Goal: Task Accomplishment & Management: Use online tool/utility

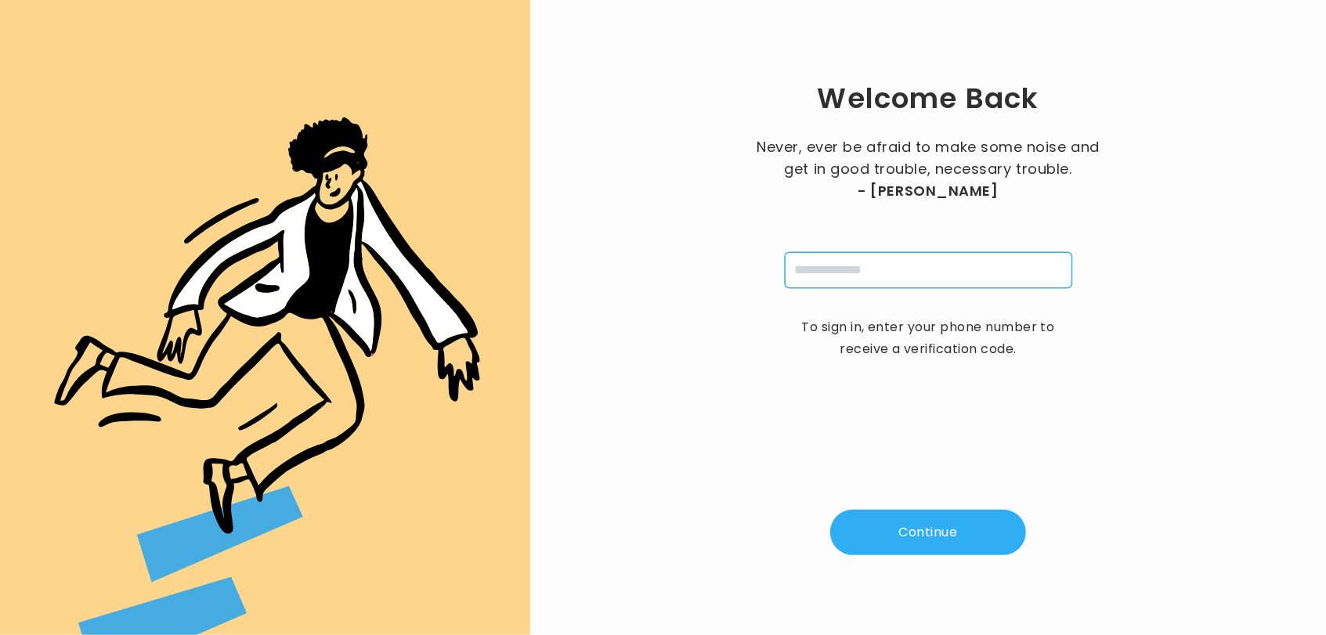
click at [851, 268] on input "tel" at bounding box center [928, 270] width 287 height 36
type input "**********"
click at [906, 542] on button "Continue" at bounding box center [928, 532] width 196 height 45
type input "*"
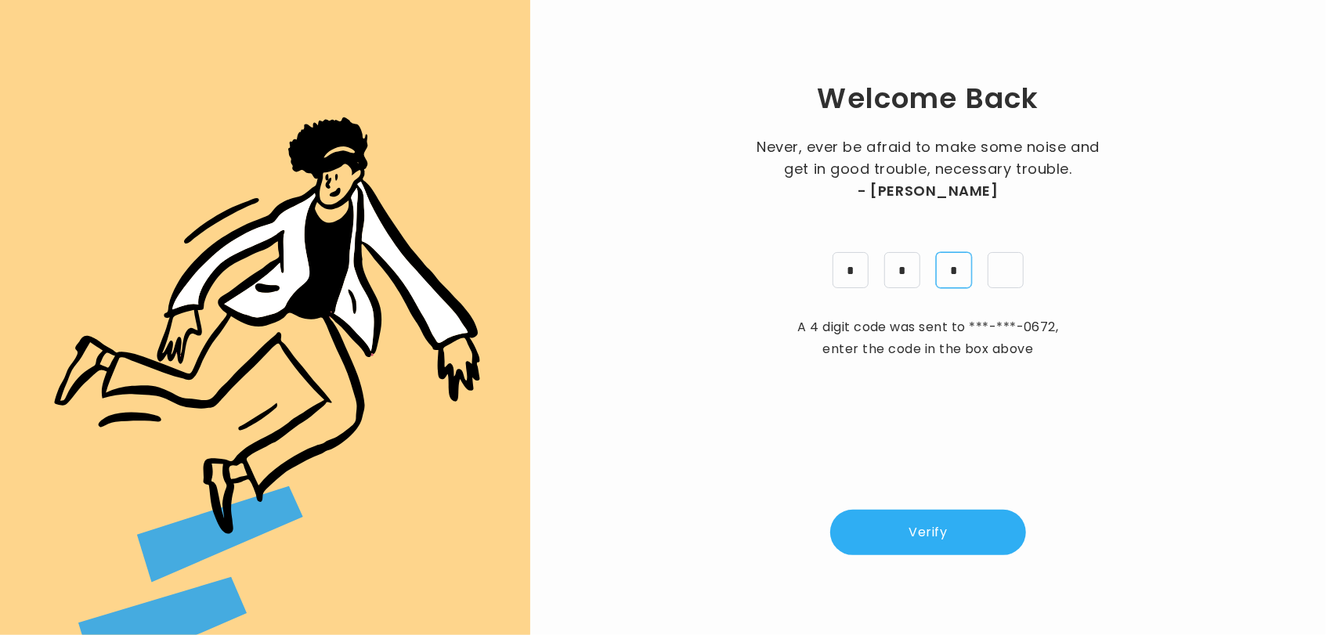
type input "*"
click at [919, 544] on button "Verify" at bounding box center [928, 532] width 196 height 45
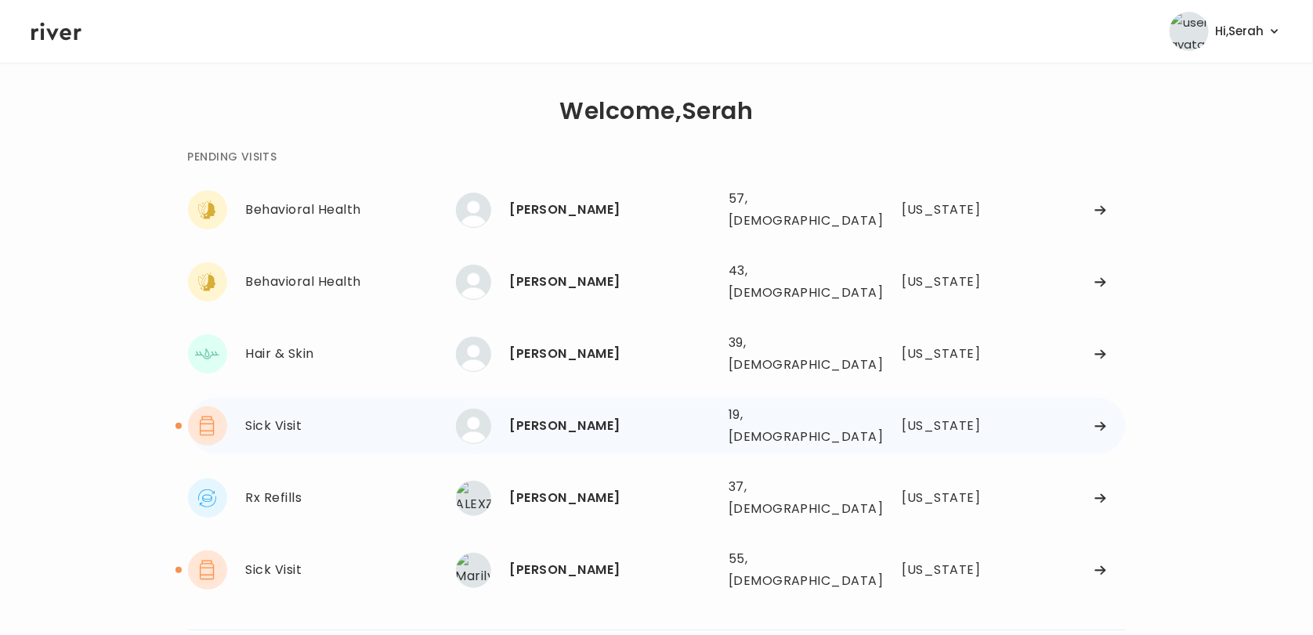
click at [591, 415] on div "[PERSON_NAME]" at bounding box center [613, 426] width 206 height 22
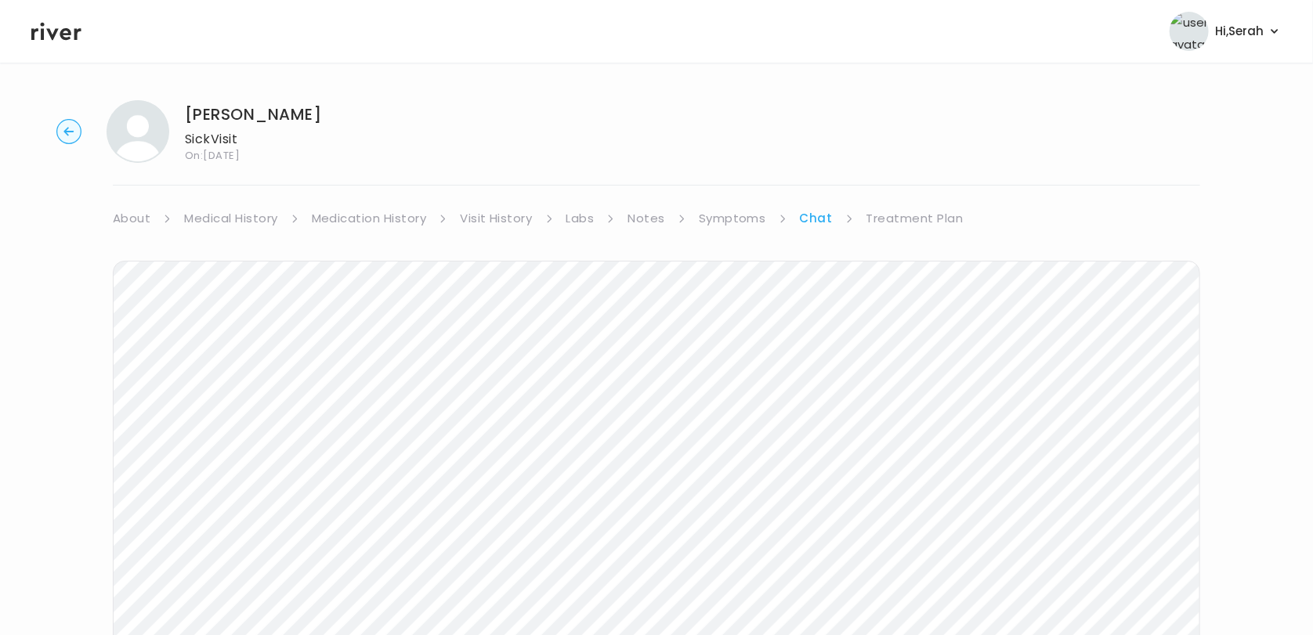
scroll to position [150, 0]
